Goal: Obtain resource: Obtain resource

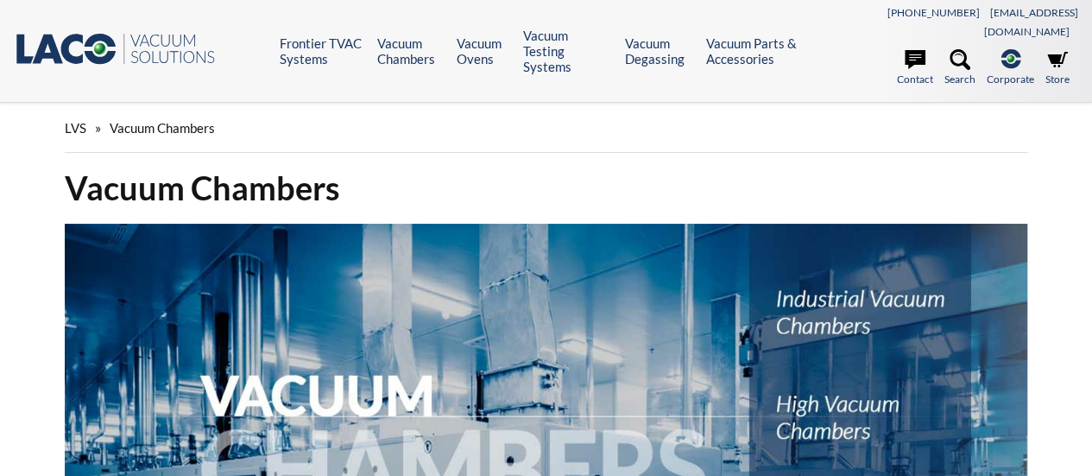
select select "Language Translate Widget"
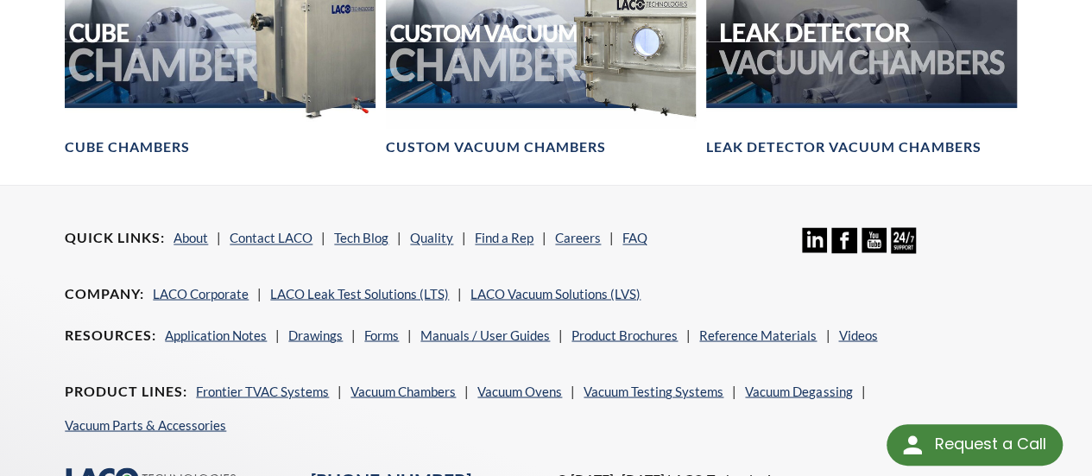
scroll to position [1381, 0]
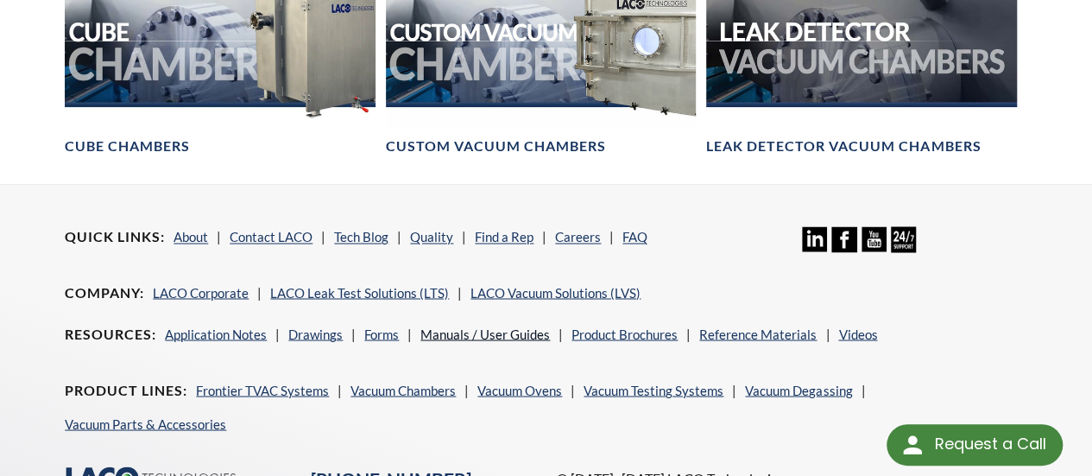
click at [433, 325] on link "Manuals / User Guides" at bounding box center [484, 333] width 129 height 16
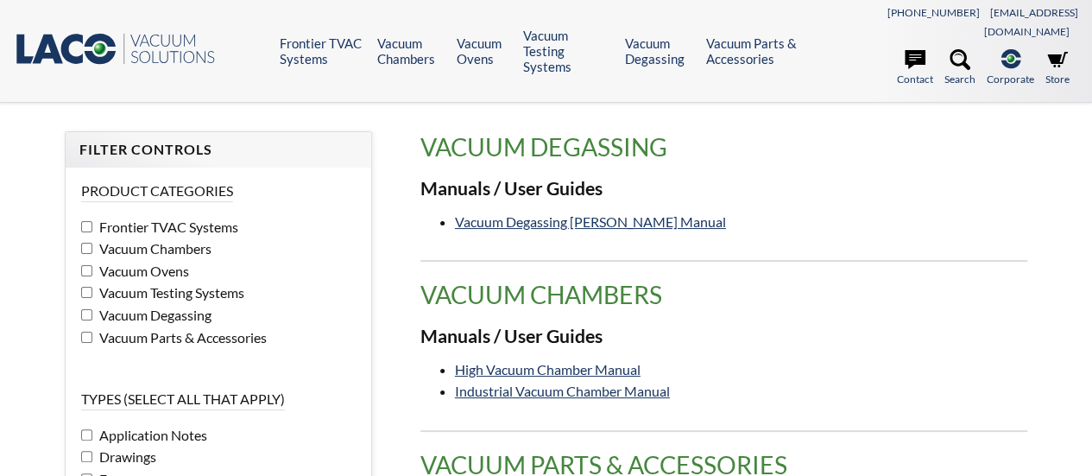
select select "Language Translate Widget"
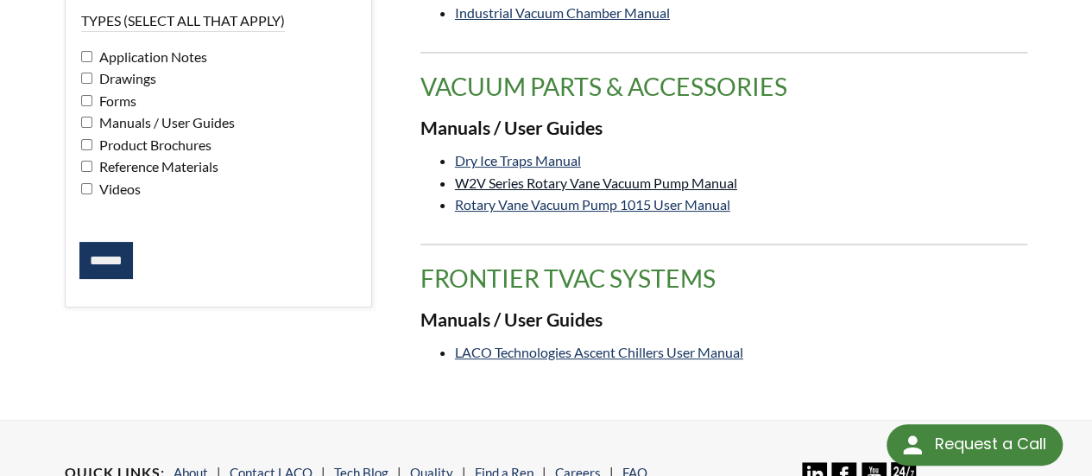
scroll to position [259, 0]
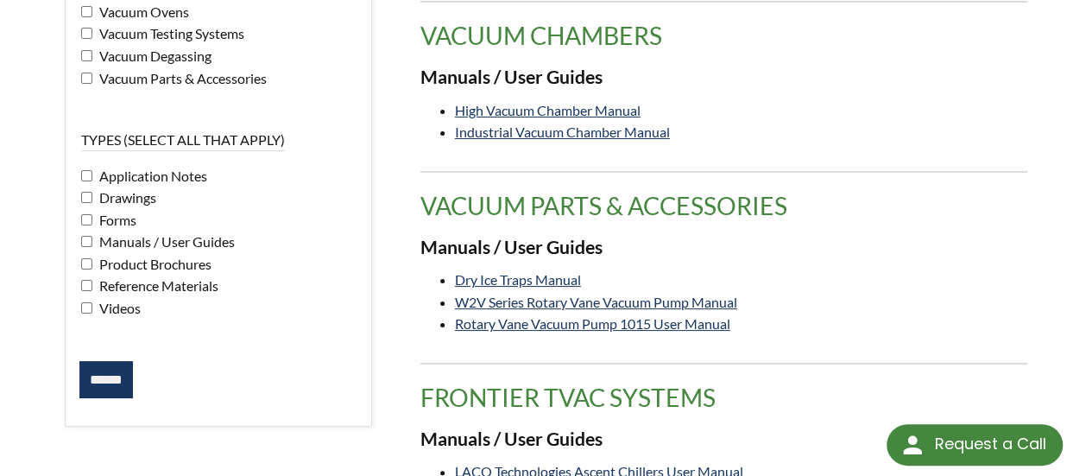
click at [101, 370] on input "******" at bounding box center [106, 380] width 54 height 38
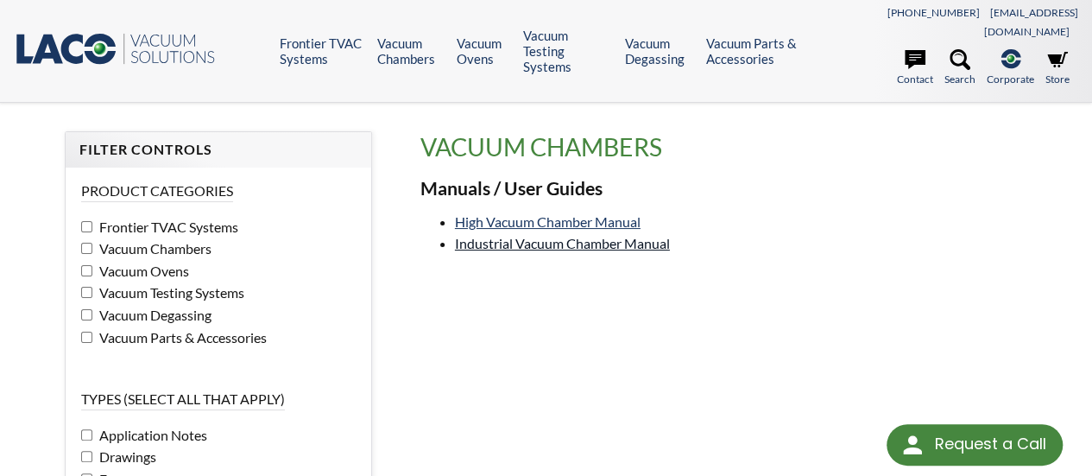
click at [488, 235] on link "Industrial Vacuum Chamber Manual" at bounding box center [562, 243] width 215 height 16
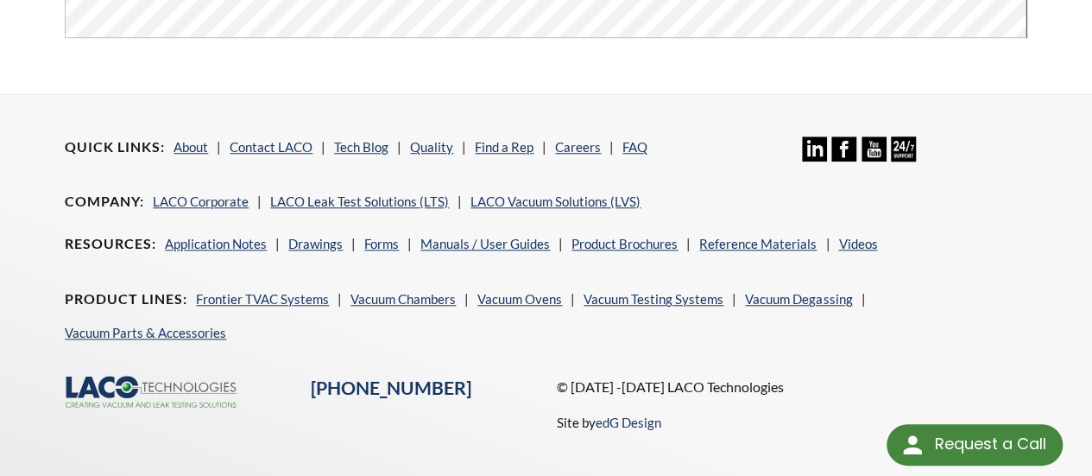
scroll to position [79, 0]
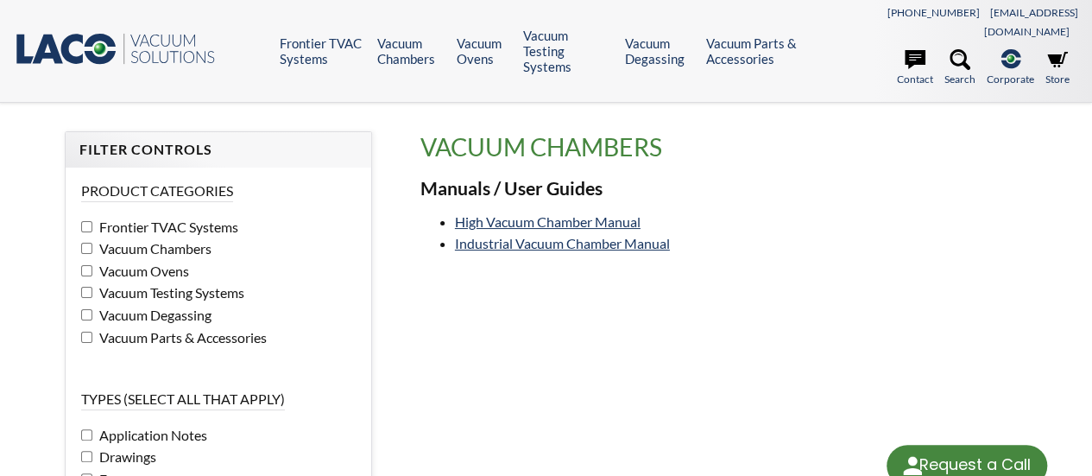
select select "Language Translate Widget"
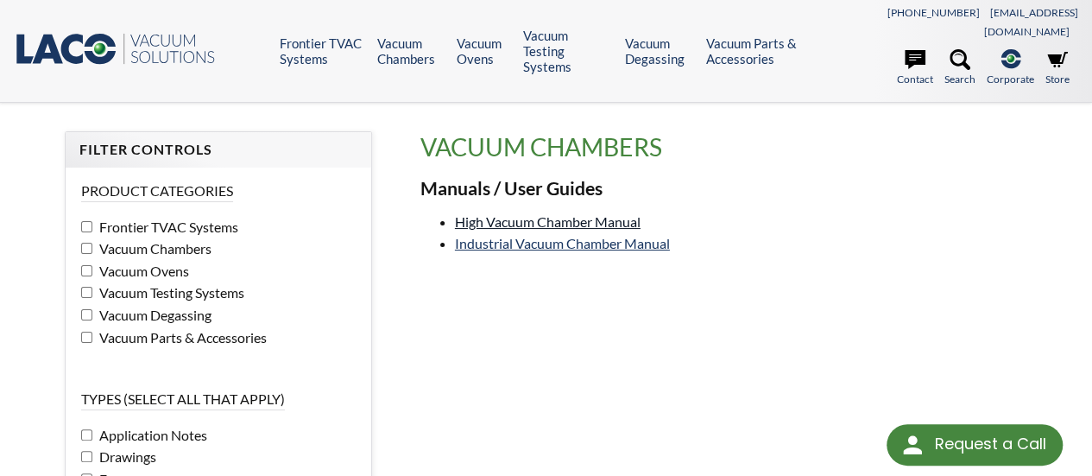
click at [501, 213] on link "High Vacuum Chamber Manual" at bounding box center [548, 221] width 186 height 16
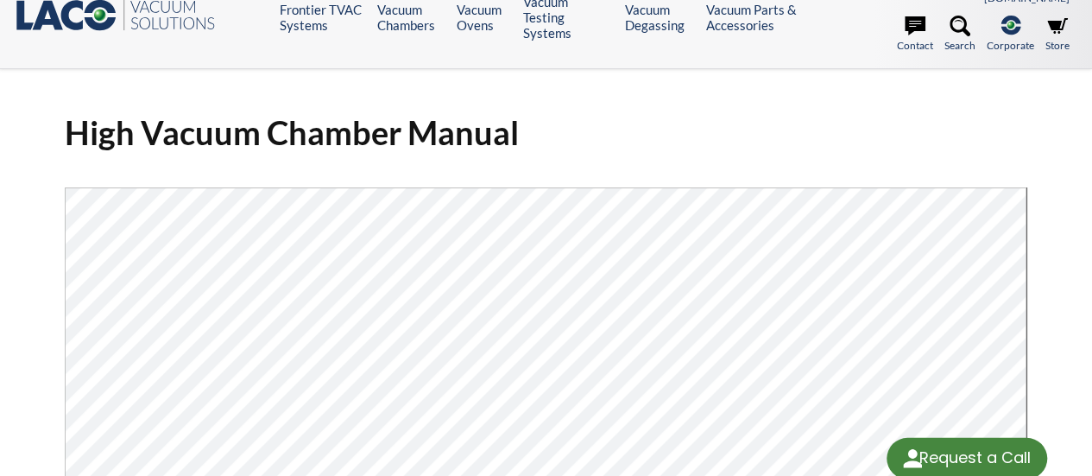
select select "Language Translate Widget"
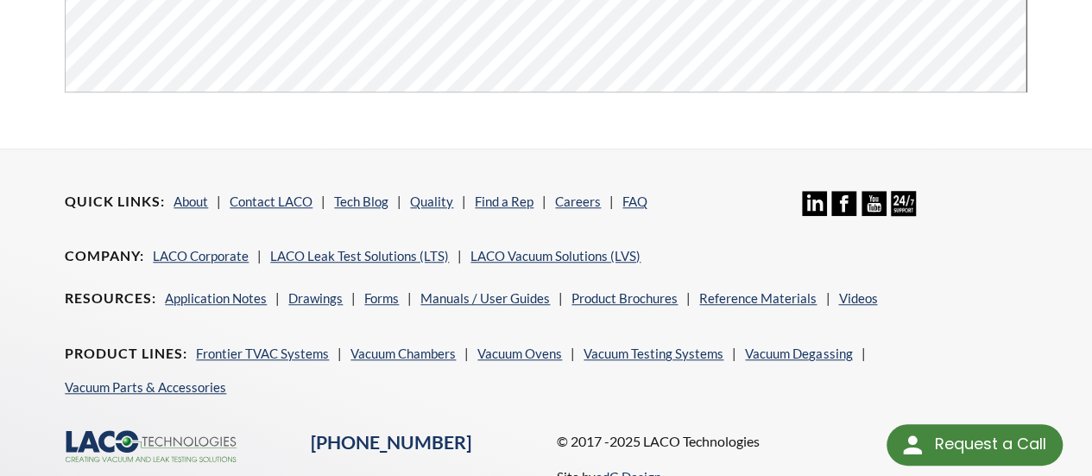
scroll to position [345, 0]
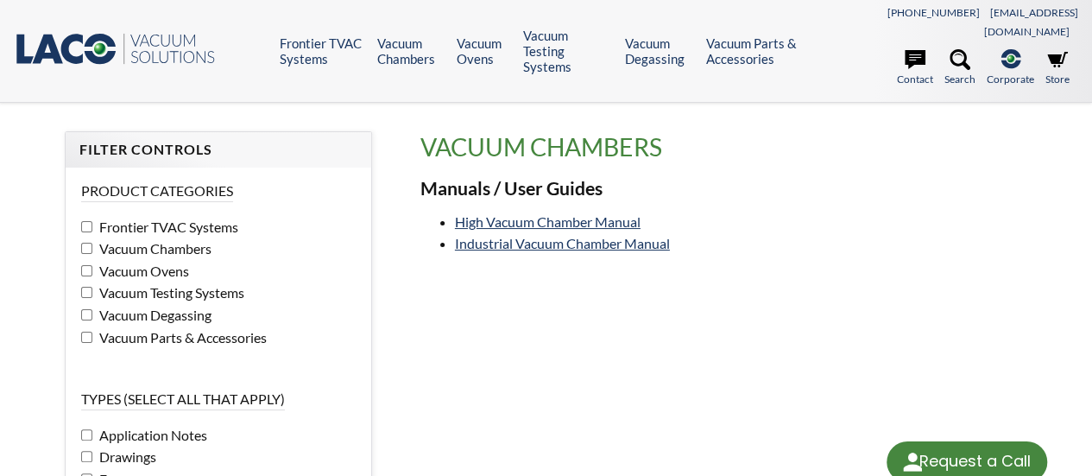
select select "Language Translate Widget"
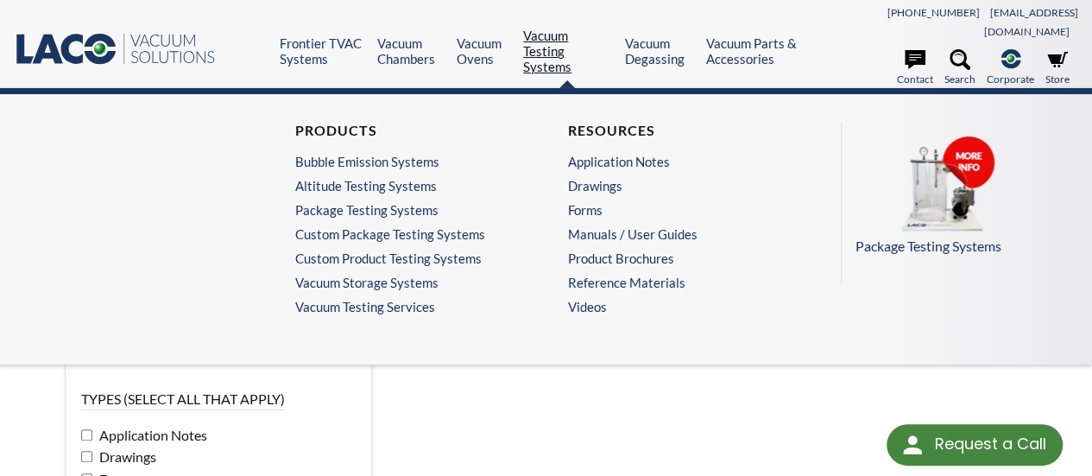
click at [530, 47] on link "Vacuum Testing Systems" at bounding box center [567, 51] width 89 height 47
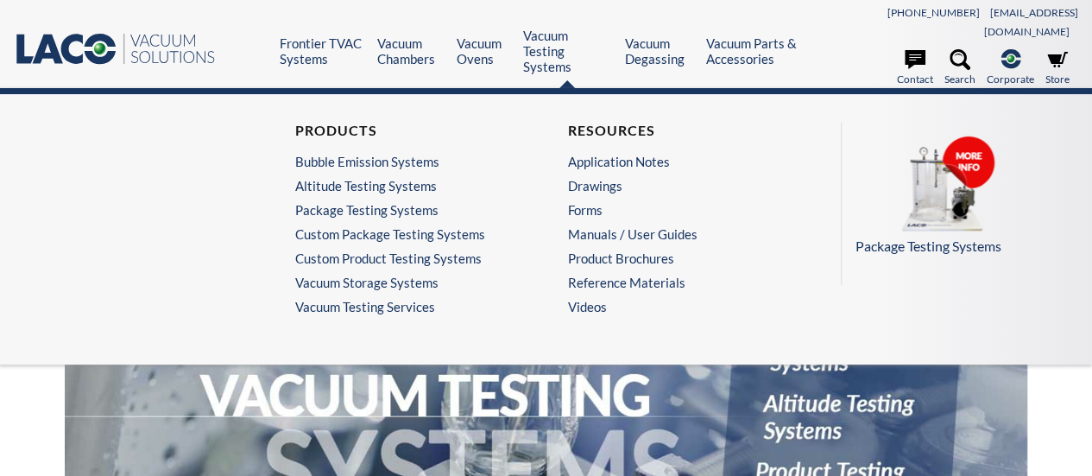
select select "Language Translate Widget"
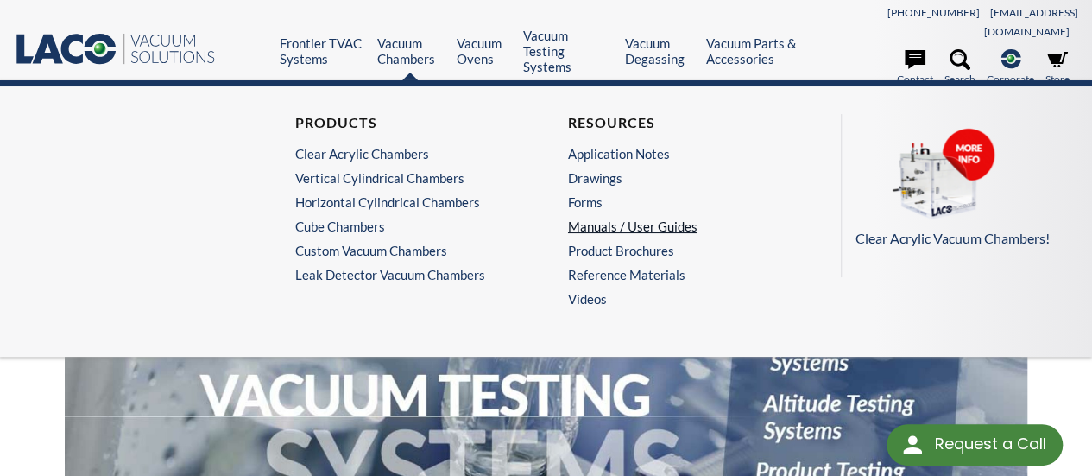
click at [626, 218] on link "Manuals / User Guides" at bounding box center [678, 226] width 221 height 16
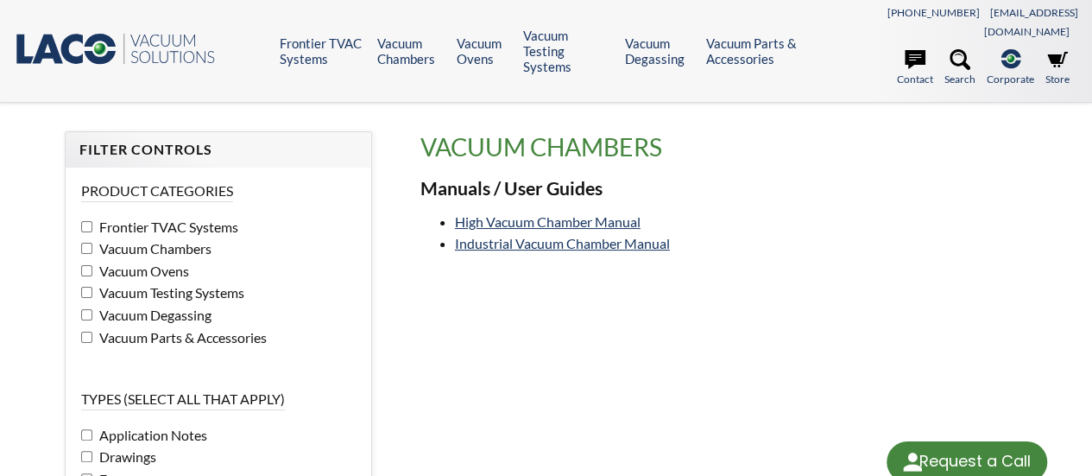
select select "Language Translate Widget"
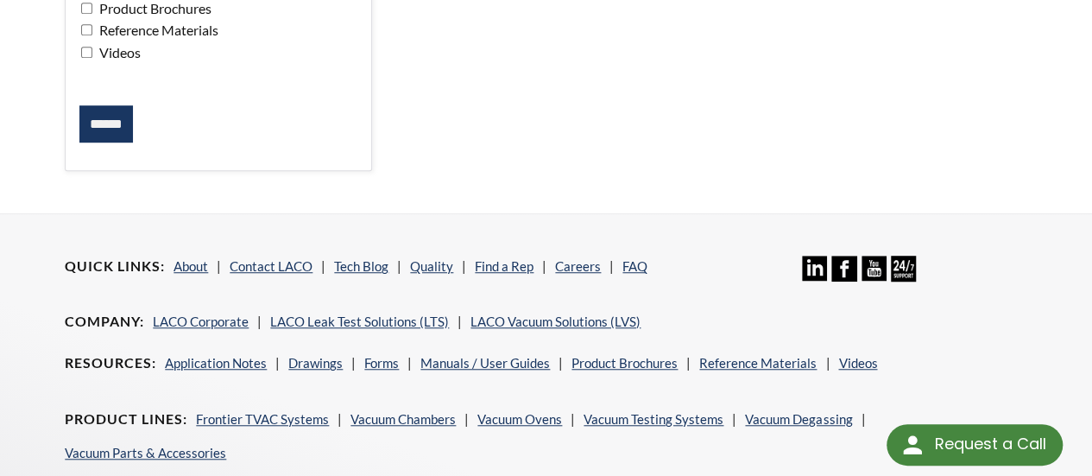
scroll to position [518, 0]
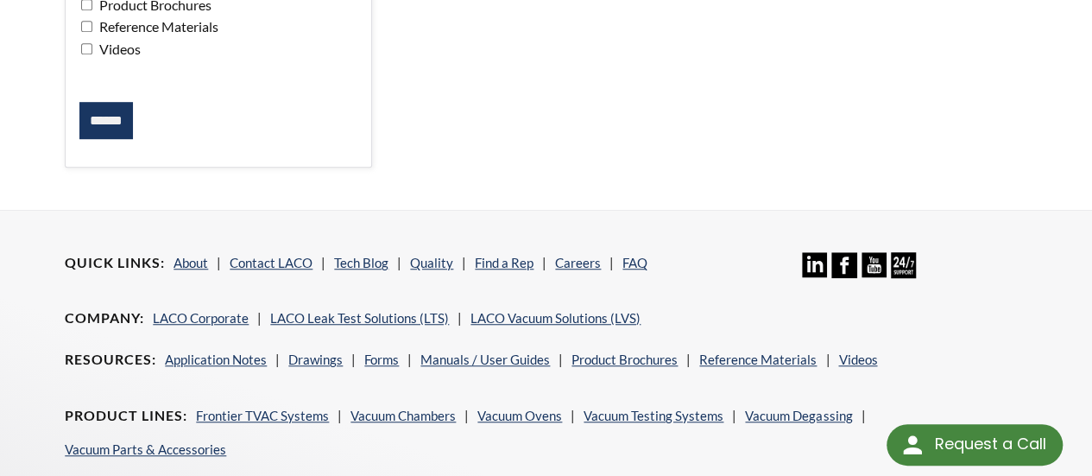
click at [106, 102] on input "******" at bounding box center [106, 121] width 54 height 38
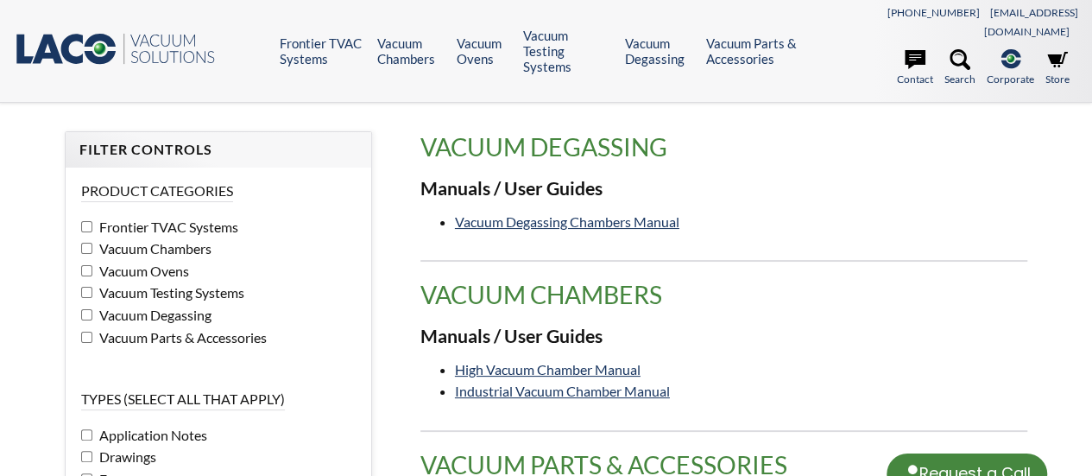
select select "Language Translate Widget"
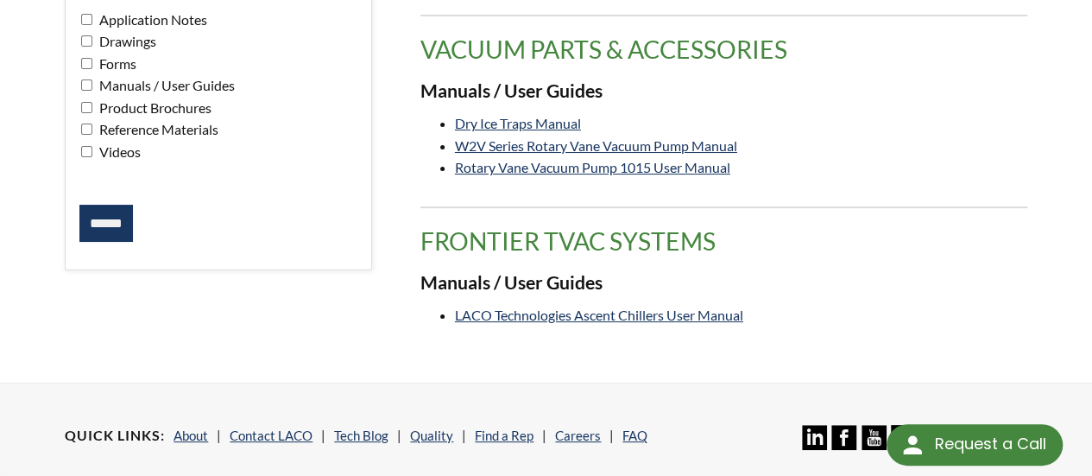
scroll to position [432, 0]
